Goal: Task Accomplishment & Management: Use online tool/utility

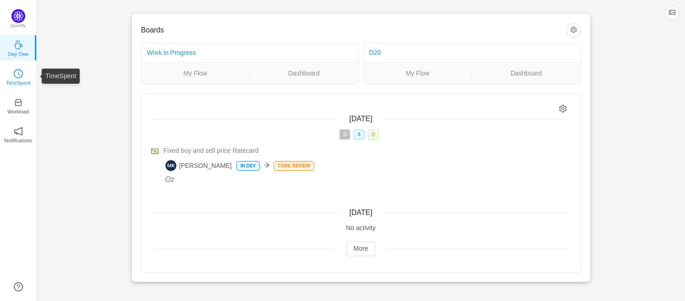
click at [23, 77] on link "TimeSpent" at bounding box center [18, 76] width 9 height 9
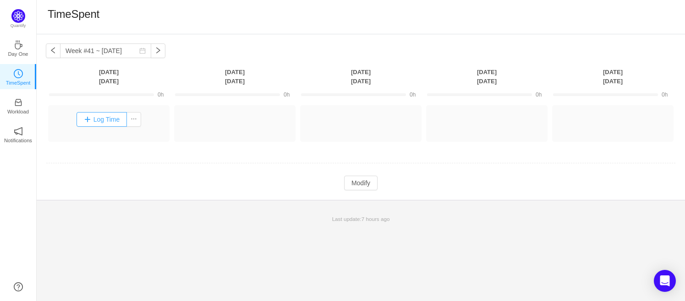
click at [100, 116] on button "Log Time" at bounding box center [102, 119] width 51 height 15
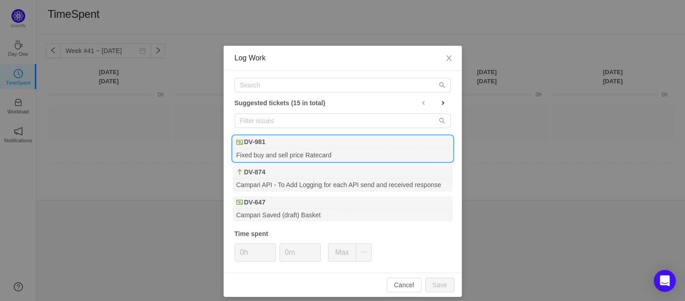
click at [289, 148] on div "DV-981" at bounding box center [343, 142] width 220 height 13
click at [438, 284] on button "Save" at bounding box center [439, 285] width 29 height 15
type input "0h"
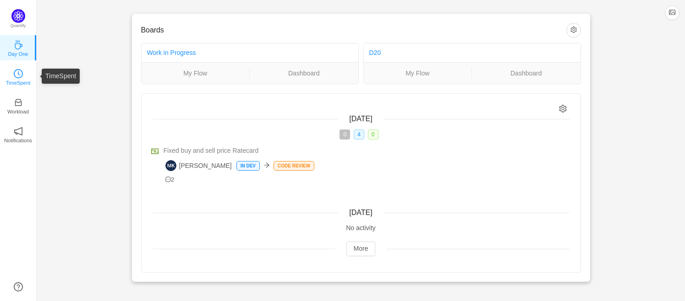
click at [20, 82] on p "TimeSpent" at bounding box center [18, 83] width 25 height 8
